Goal: Information Seeking & Learning: Learn about a topic

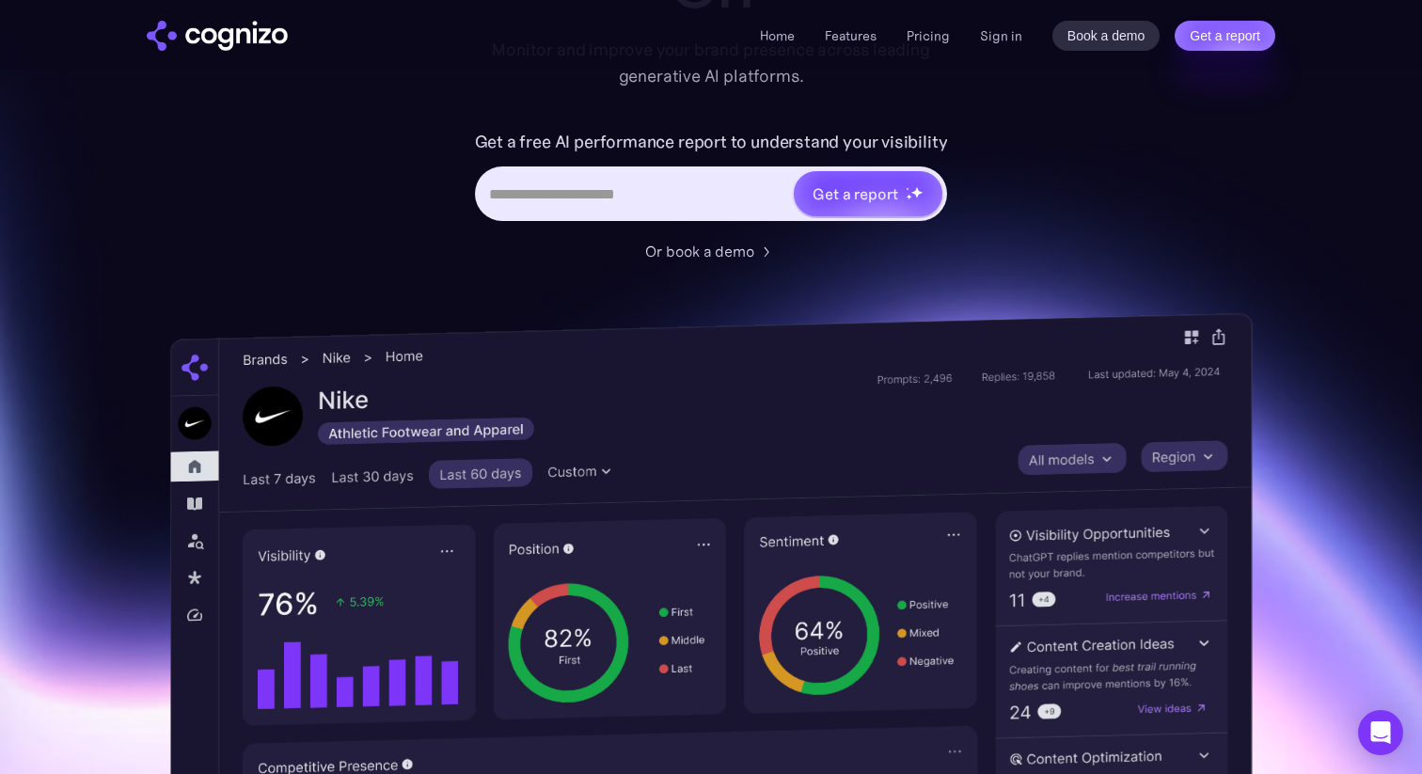
scroll to position [194, 0]
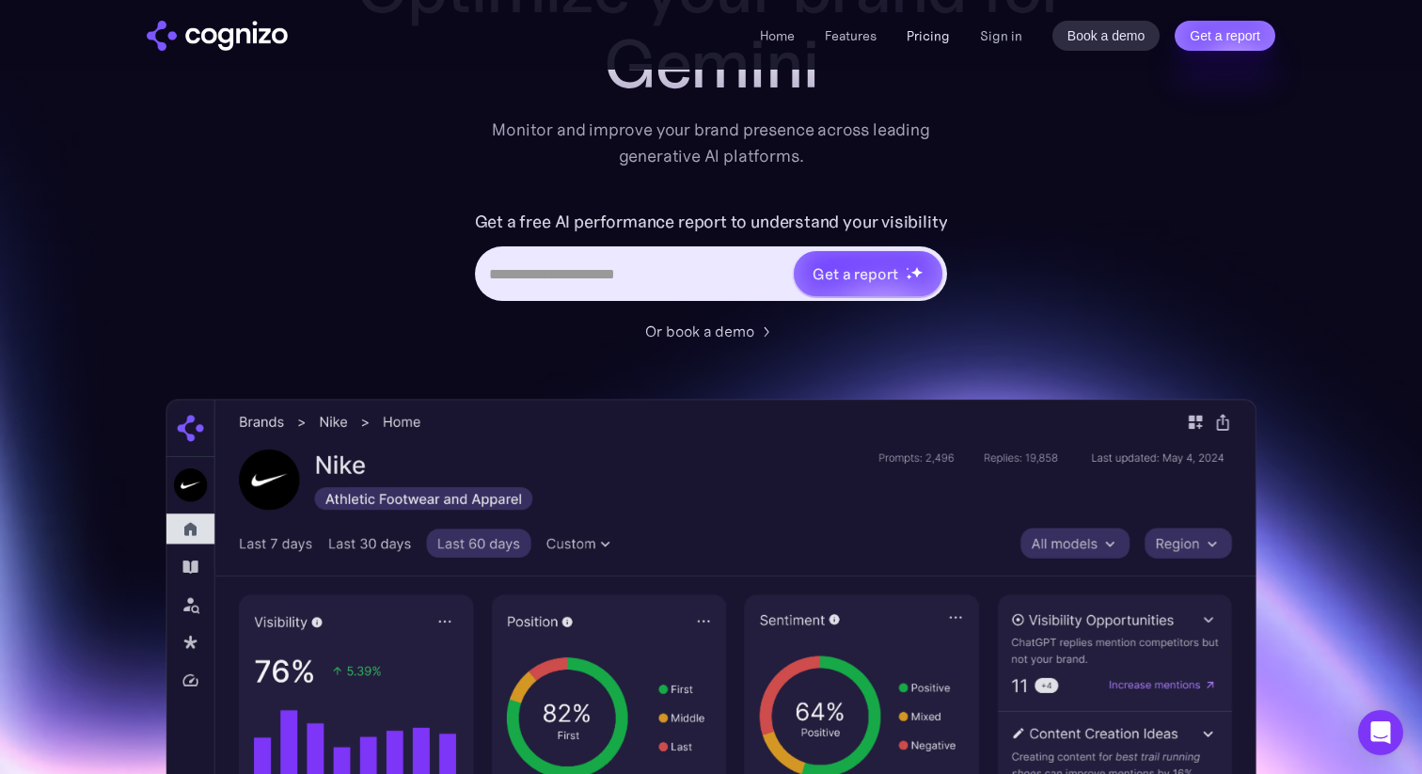
click at [936, 35] on link "Pricing" at bounding box center [928, 35] width 43 height 17
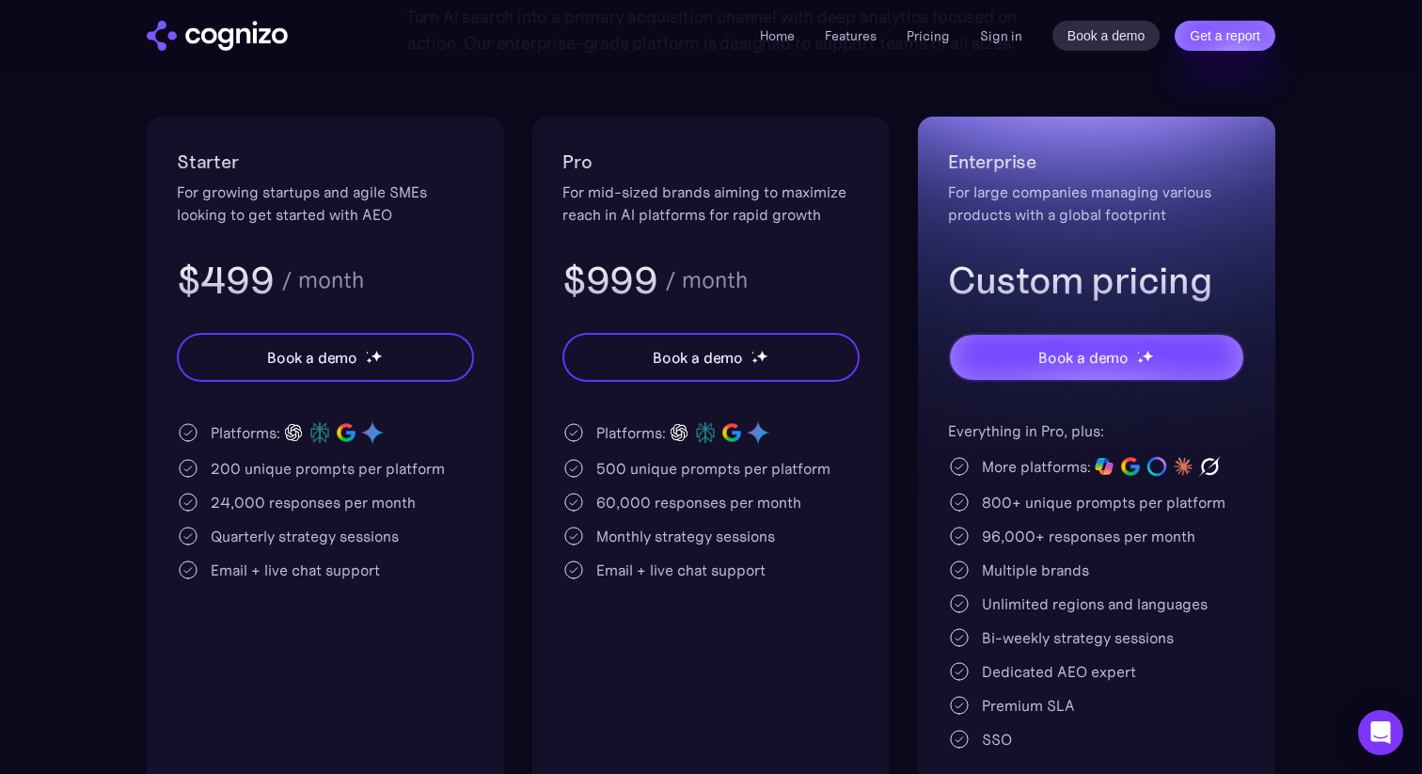
scroll to position [240, 0]
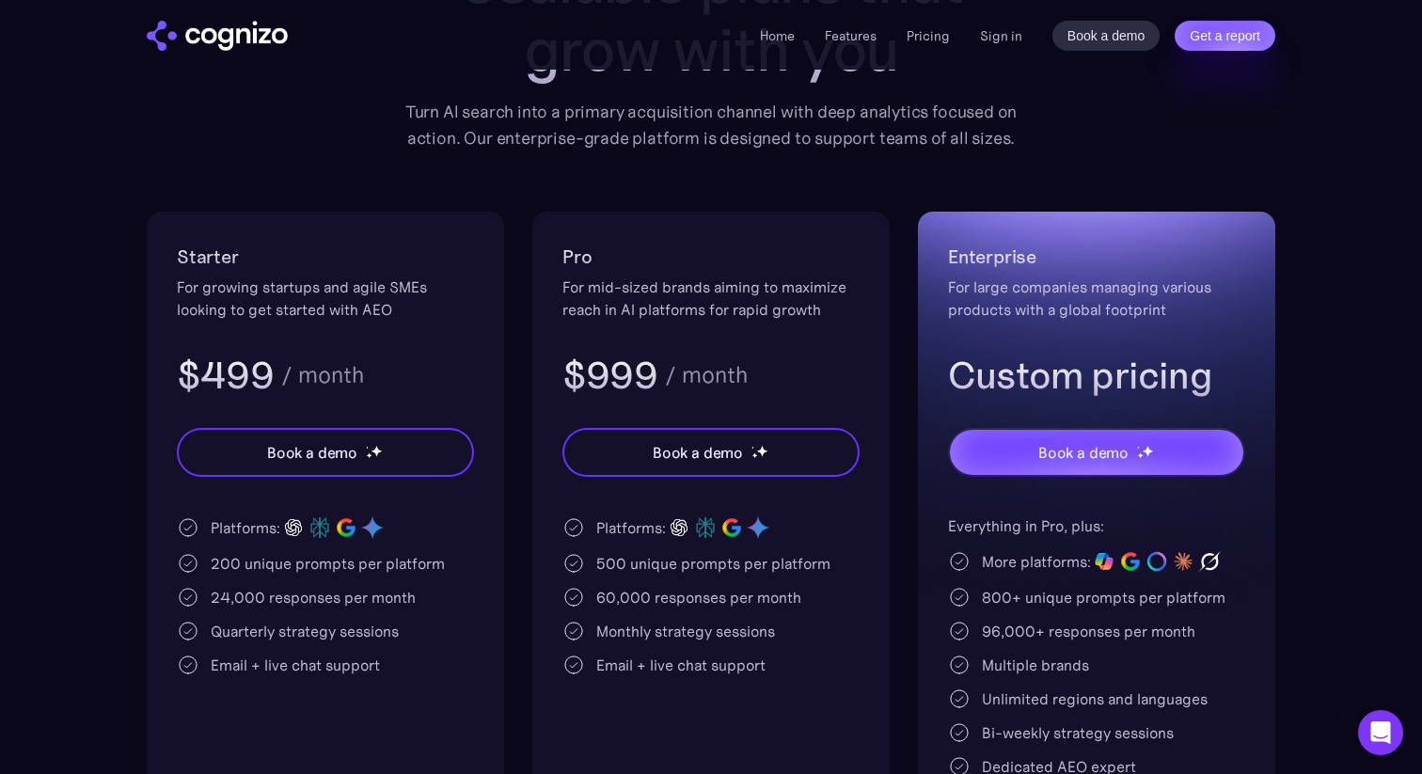
click at [240, 33] on img "home" at bounding box center [217, 36] width 141 height 30
